Goal: Communication & Community: Answer question/provide support

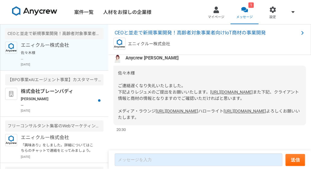
scroll to position [268, 0]
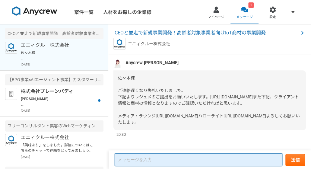
click at [170, 153] on textarea at bounding box center [199, 159] width 168 height 13
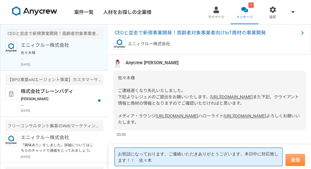
type textarea "お世話になっております。ご連絡いただきありがとうございます。本日中に対応致します！！　佐々木"
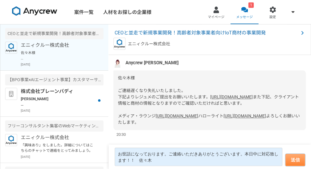
click at [286, 156] on button "送信" at bounding box center [296, 160] width 20 height 12
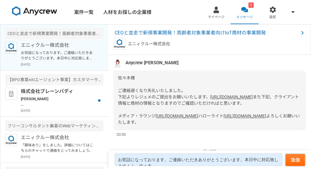
scroll to position [400, 0]
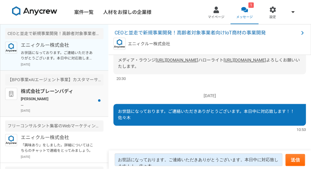
click at [82, 111] on p "[DATE]" at bounding box center [62, 110] width 83 height 5
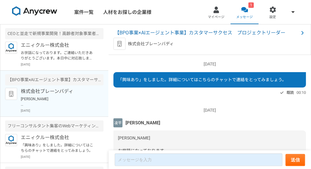
scroll to position [115, 0]
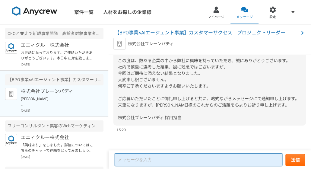
click at [158, 154] on textarea at bounding box center [199, 159] width 168 height 13
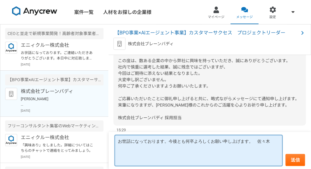
type textarea "お世話になっております。今後とも何卒よろしくお願い申し上げます。　佐々木"
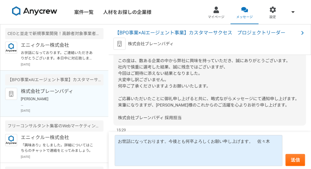
click at [283, 160] on form "お世話になっております。今後とも何卒よろしくお願い申し上げます。　佐々木 送信" at bounding box center [210, 150] width 203 height 37
click at [286, 160] on button "送信" at bounding box center [296, 160] width 20 height 12
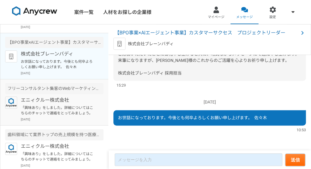
scroll to position [0, 0]
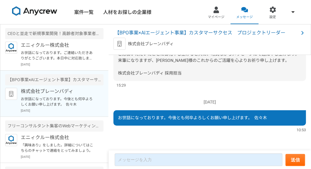
click at [52, 10] on img at bounding box center [34, 11] width 45 height 10
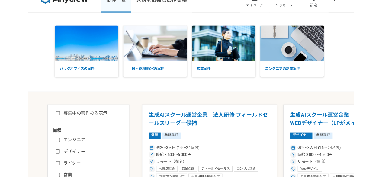
scroll to position [40, 0]
